Goal: Transaction & Acquisition: Subscribe to service/newsletter

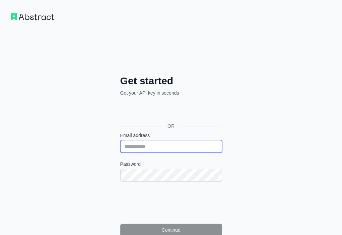
click at [120, 140] on input "Email address" at bounding box center [171, 146] width 102 height 13
paste input "**********"
type input "**********"
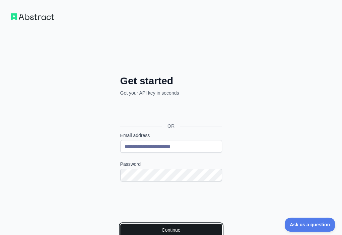
click at [120, 224] on button "Continue" at bounding box center [171, 230] width 102 height 13
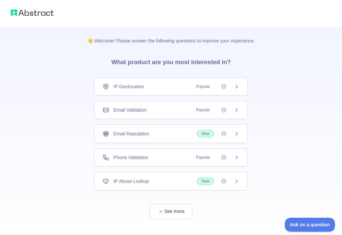
click at [164, 106] on div "Email Validation Popular" at bounding box center [170, 110] width 153 height 18
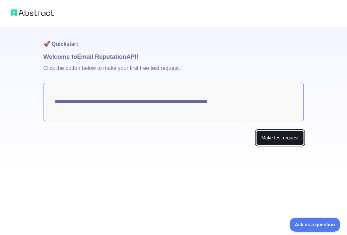
click at [269, 135] on button "Make test request" at bounding box center [279, 138] width 47 height 15
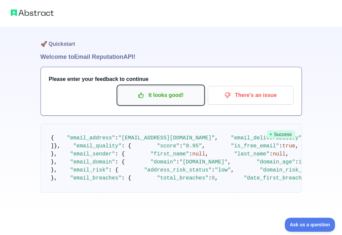
click at [179, 97] on p "It looks good!" at bounding box center [161, 95] width 76 height 11
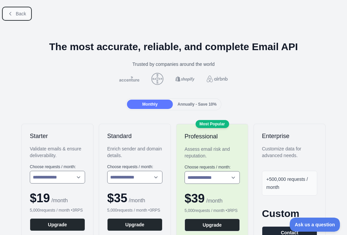
click at [10, 14] on icon at bounding box center [10, 13] width 5 height 5
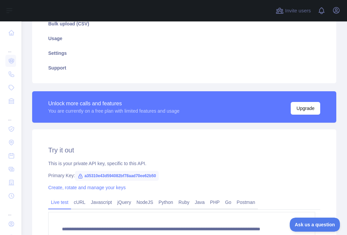
scroll to position [134, 0]
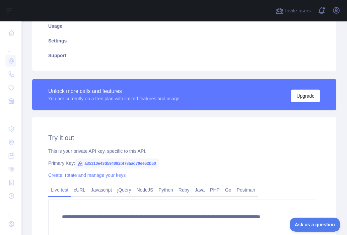
click at [117, 167] on span "a35310e43d594082bf78aad70ee62b50" at bounding box center [117, 164] width 84 height 10
copy span "a35310e43d594082bf78aad70ee62b50"
